Goal: Information Seeking & Learning: Find contact information

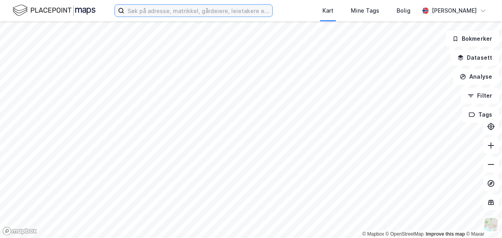
click at [138, 13] on input at bounding box center [198, 11] width 148 height 12
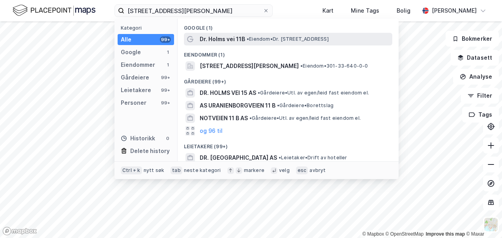
click at [230, 38] on span "Dr. Holms vei 11B" at bounding box center [222, 38] width 45 height 9
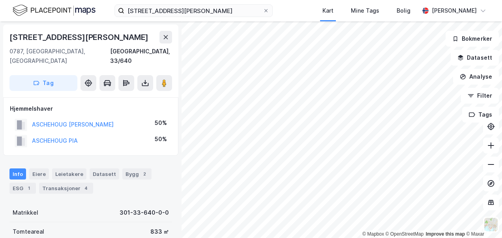
scroll to position [118, 0]
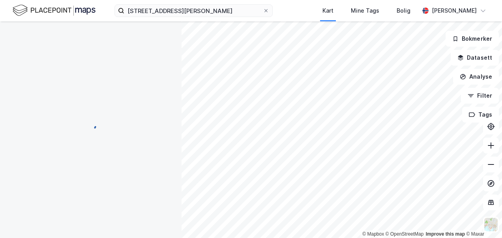
scroll to position [0, 0]
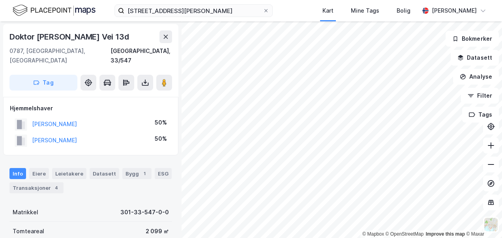
scroll to position [0, 0]
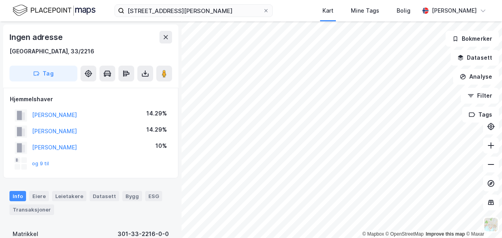
scroll to position [0, 0]
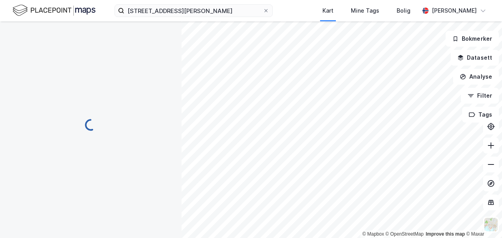
scroll to position [0, 0]
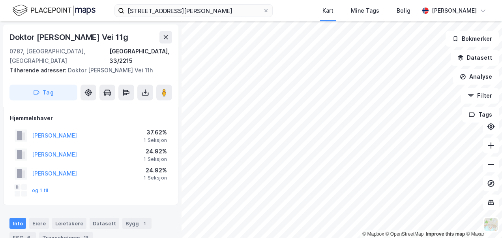
scroll to position [0, 0]
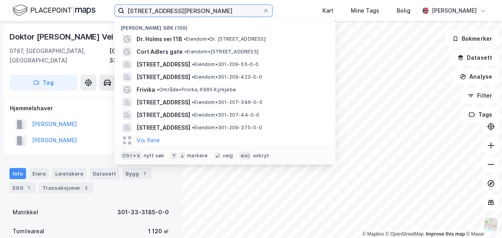
drag, startPoint x: 178, startPoint y: 9, endPoint x: 124, endPoint y: 10, distance: 53.3
click at [124, 10] on input "[STREET_ADDRESS][PERSON_NAME]" at bounding box center [193, 11] width 139 height 12
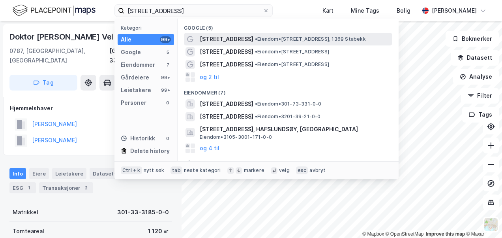
click at [226, 39] on span "[STREET_ADDRESS]" at bounding box center [227, 38] width 54 height 9
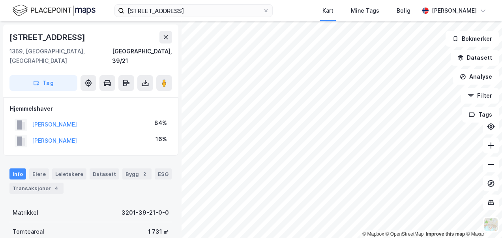
scroll to position [0, 0]
click at [217, 237] on html "[STREET_ADDRESS] Kart Mine Tags Bolig [PERSON_NAME] © Mapbox © OpenStreetMap Im…" at bounding box center [251, 119] width 502 height 238
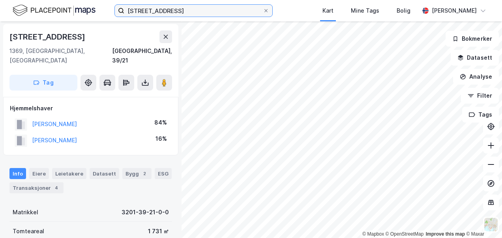
click at [168, 11] on input "[STREET_ADDRESS]" at bounding box center [193, 11] width 139 height 12
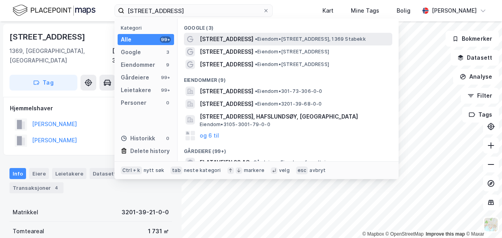
click at [261, 35] on div "[STREET_ADDRESS] • Eiendom • [STREET_ADDRESS], 1369 Stabekk" at bounding box center [288, 39] width 209 height 13
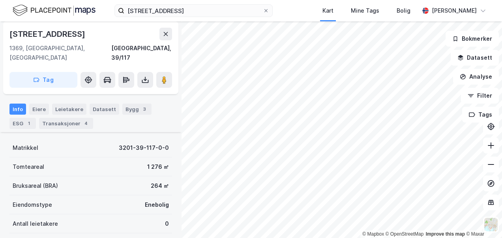
scroll to position [64, 0]
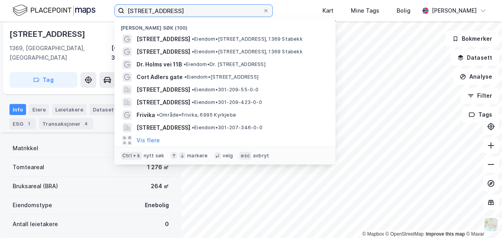
drag, startPoint x: 168, startPoint y: 8, endPoint x: 119, endPoint y: 9, distance: 49.0
click at [119, 9] on label "[STREET_ADDRESS]" at bounding box center [194, 10] width 158 height 13
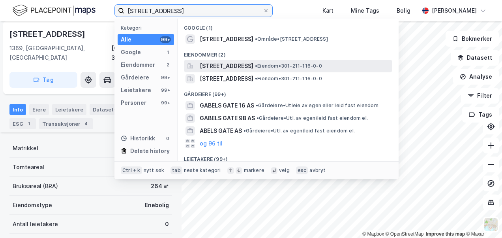
type input "[STREET_ADDRESS]"
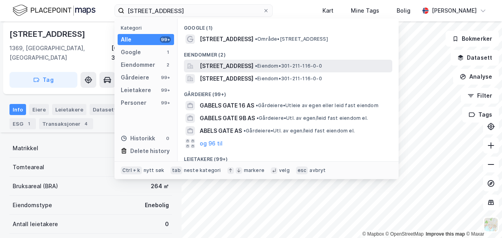
click at [221, 64] on span "[STREET_ADDRESS]" at bounding box center [227, 65] width 54 height 9
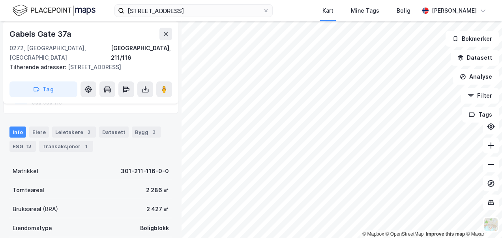
scroll to position [74, 0]
click at [37, 128] on div "Eiere" at bounding box center [39, 133] width 20 height 11
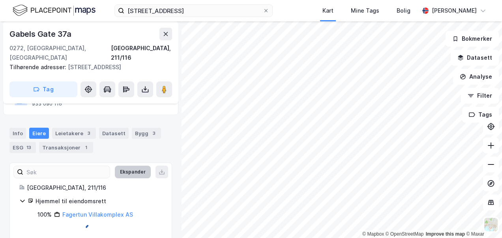
scroll to position [66, 0]
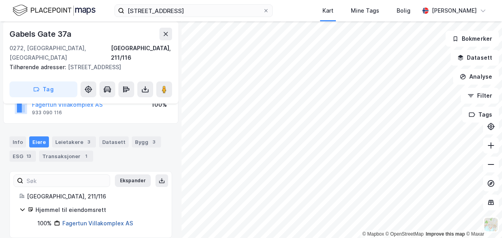
click at [103, 220] on link "Fagertun Villakomplex AS" at bounding box center [97, 223] width 71 height 7
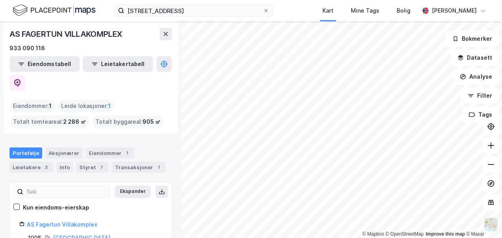
scroll to position [37, 0]
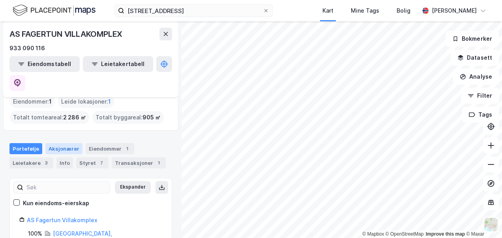
click at [58, 143] on div "Aksjonærer" at bounding box center [63, 148] width 37 height 11
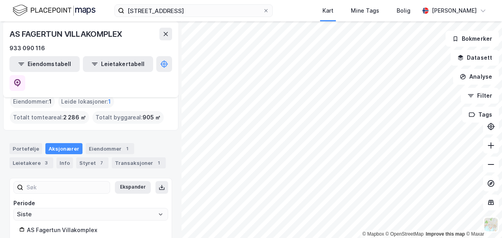
scroll to position [38, 0]
click at [81, 156] on div "Styret 7" at bounding box center [92, 161] width 32 height 11
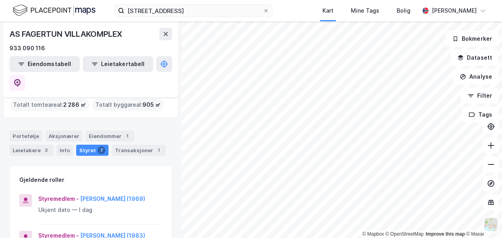
scroll to position [39, 0]
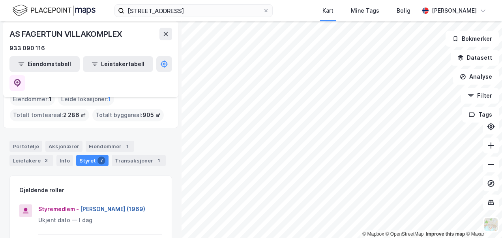
click at [0, 0] on button "[PERSON_NAME] (1969)" at bounding box center [0, 0] width 0 height 0
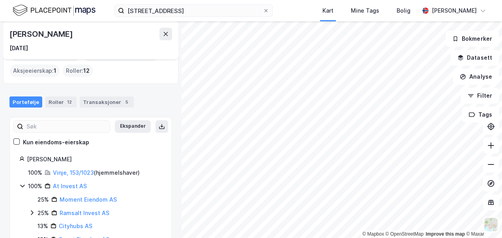
scroll to position [39, 0]
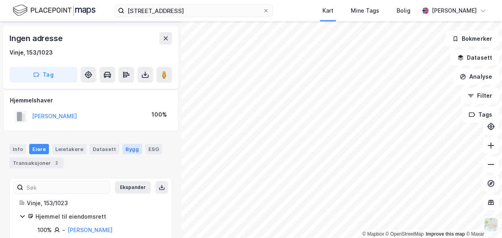
scroll to position [40, 0]
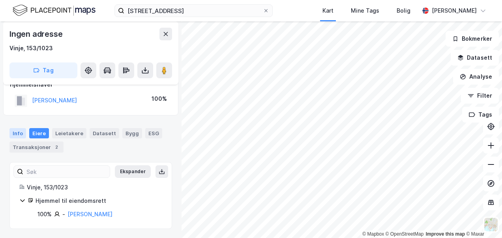
click at [16, 129] on div "Info" at bounding box center [17, 133] width 17 height 10
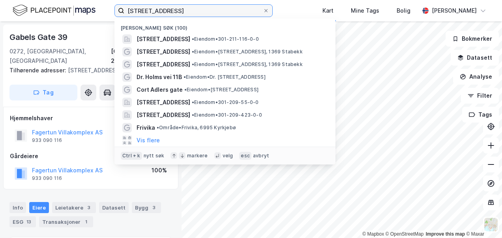
drag, startPoint x: 173, startPoint y: 9, endPoint x: 118, endPoint y: 9, distance: 54.1
click at [118, 9] on label "[STREET_ADDRESS]" at bounding box center [194, 10] width 158 height 13
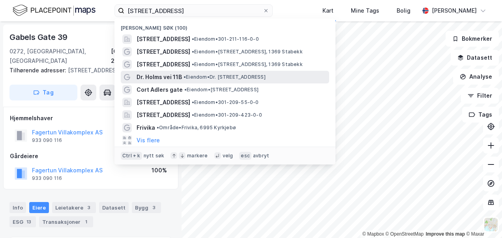
click at [155, 75] on span "Dr. Holms vei 11B" at bounding box center [159, 76] width 45 height 9
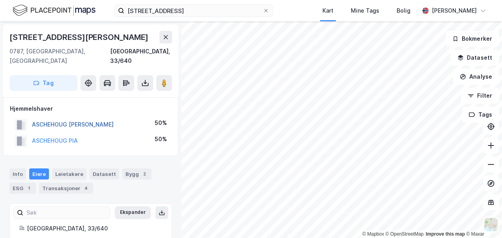
click at [0, 0] on button "ASCHEHOUG [PERSON_NAME]" at bounding box center [0, 0] width 0 height 0
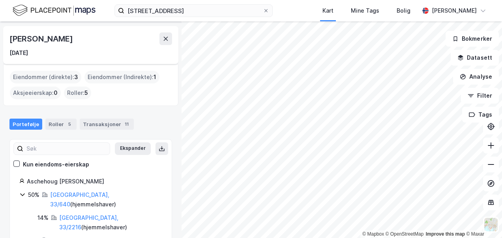
scroll to position [44, 0]
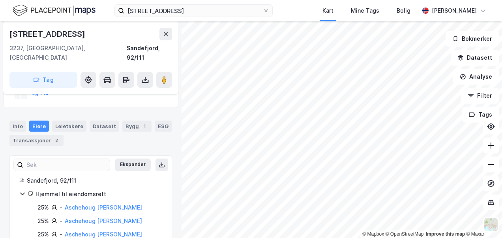
scroll to position [89, 0]
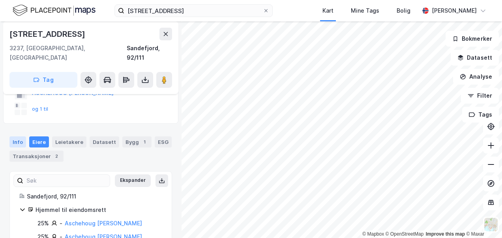
click at [17, 136] on div "Info" at bounding box center [17, 141] width 17 height 11
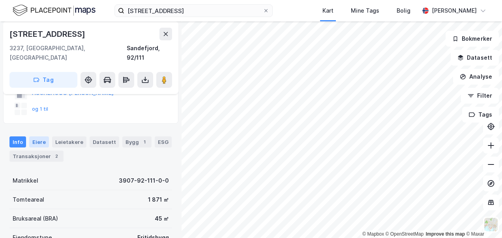
click at [37, 136] on div "Eiere" at bounding box center [39, 141] width 20 height 11
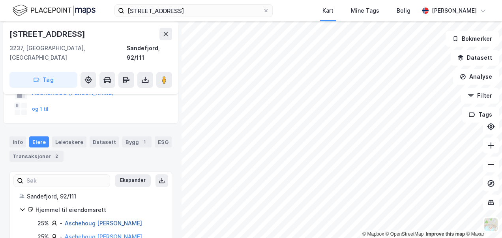
click at [79, 220] on link "Aschehoug [PERSON_NAME]" at bounding box center [103, 223] width 77 height 7
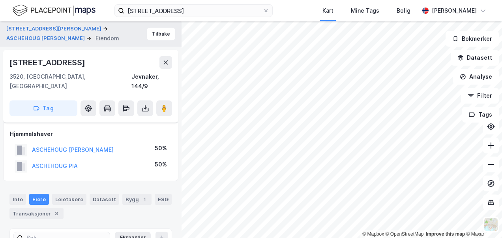
scroll to position [47, 0]
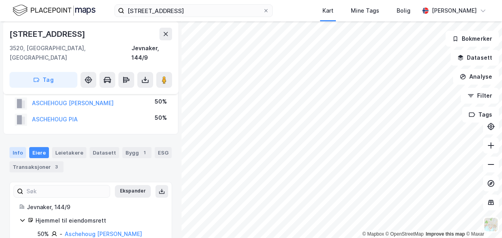
click at [20, 147] on div "Info" at bounding box center [17, 152] width 17 height 11
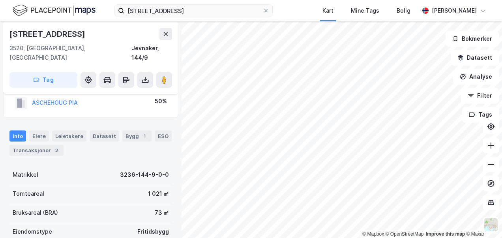
scroll to position [47, 0]
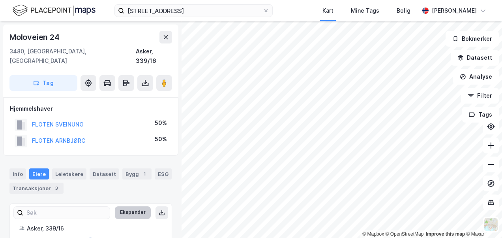
scroll to position [21, 0]
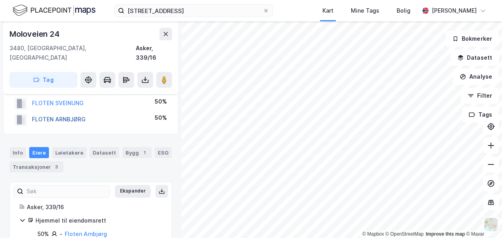
click at [0, 0] on button "FLOTEN ARNBJØRG" at bounding box center [0, 0] width 0 height 0
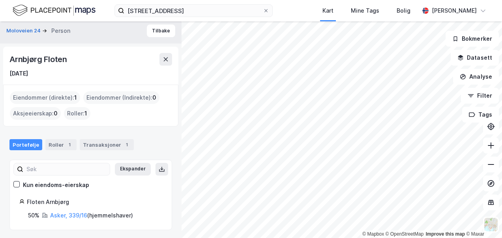
scroll to position [4, 0]
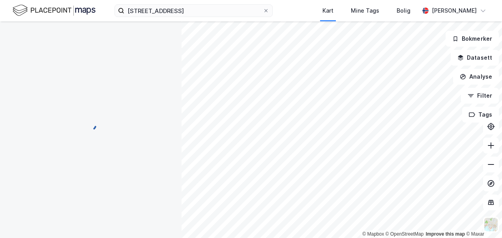
scroll to position [21, 0]
